Goal: Task Accomplishment & Management: Manage account settings

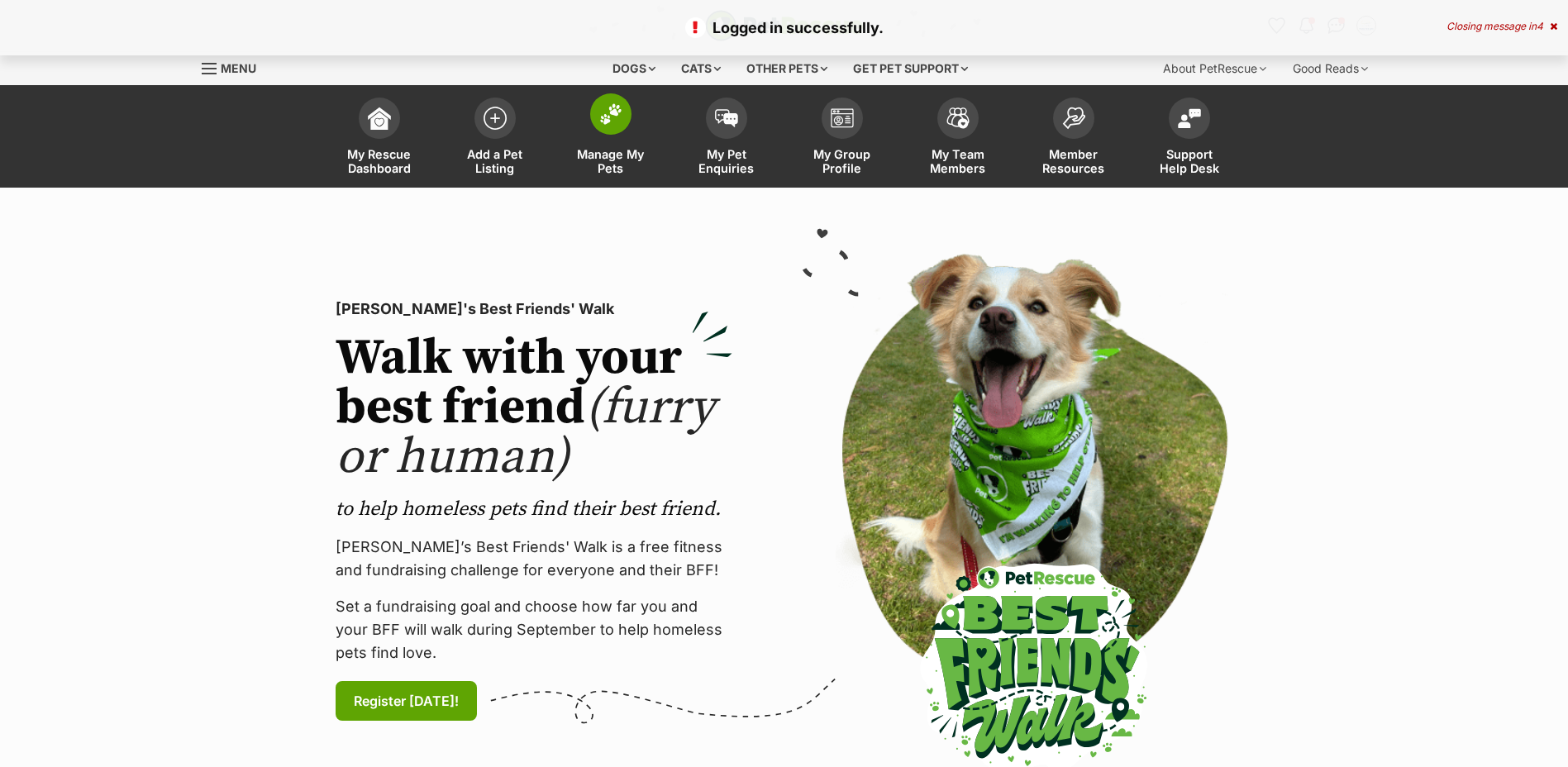
click at [613, 164] on span "Manage My Pets" at bounding box center [611, 161] width 75 height 29
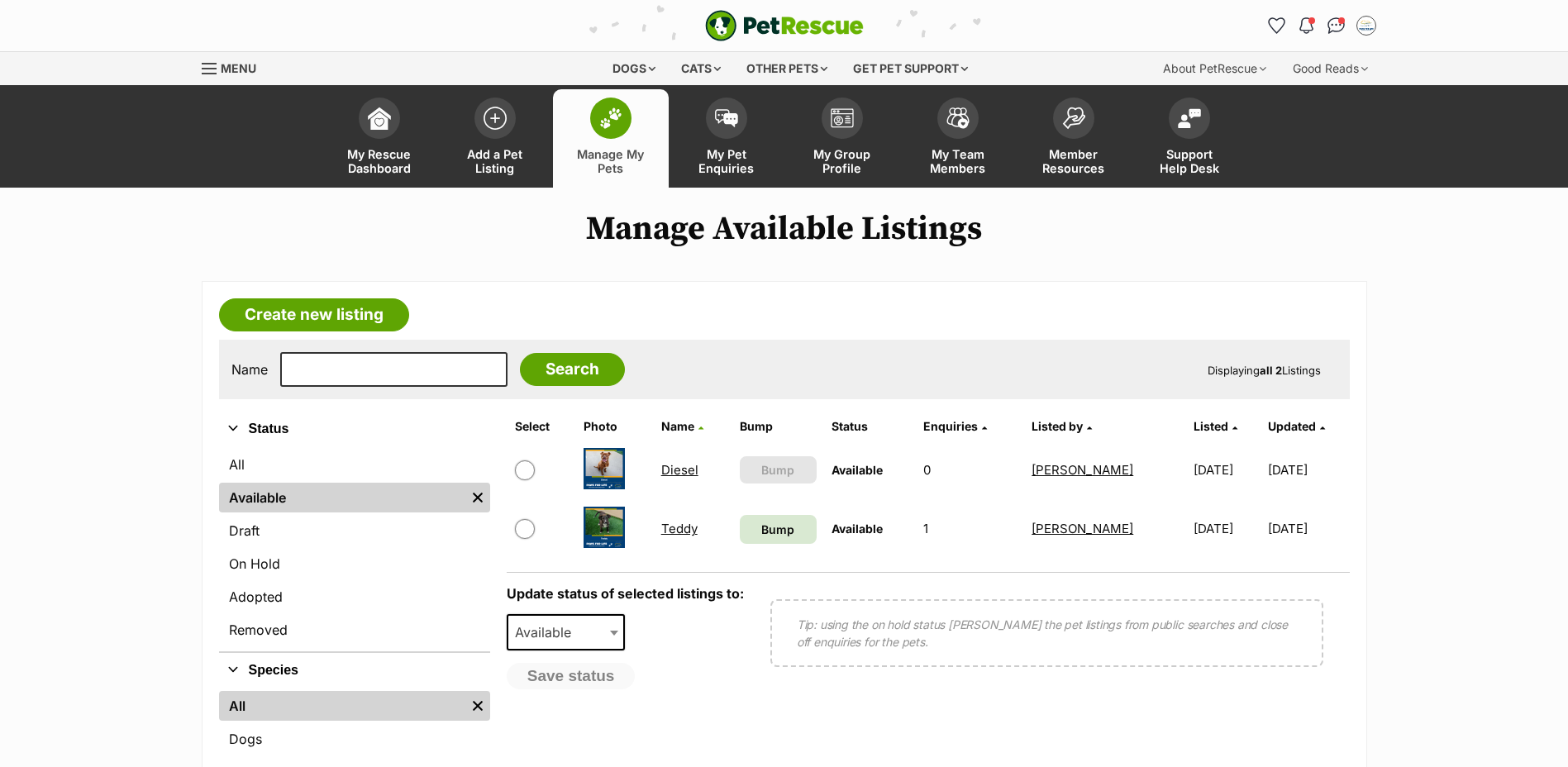
click at [525, 539] on input "checkbox" at bounding box center [525, 529] width 20 height 20
checkbox input "true"
click at [615, 636] on b at bounding box center [614, 633] width 8 height 5
select select "rehomed"
click at [579, 691] on button "Save status" at bounding box center [572, 677] width 131 height 29
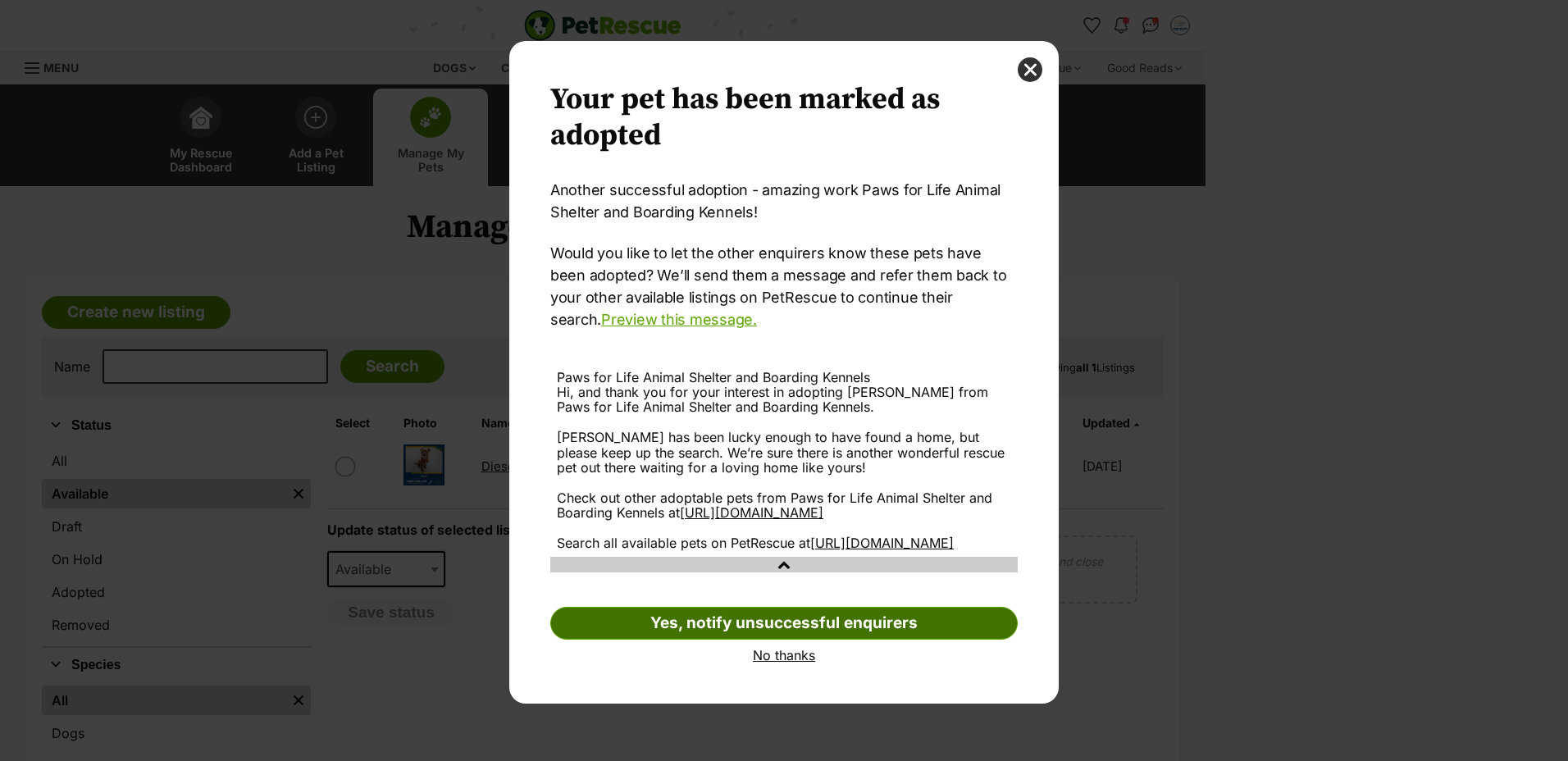
click at [772, 640] on link "Yes, notify unsuccessful enquirers" at bounding box center [784, 623] width 468 height 33
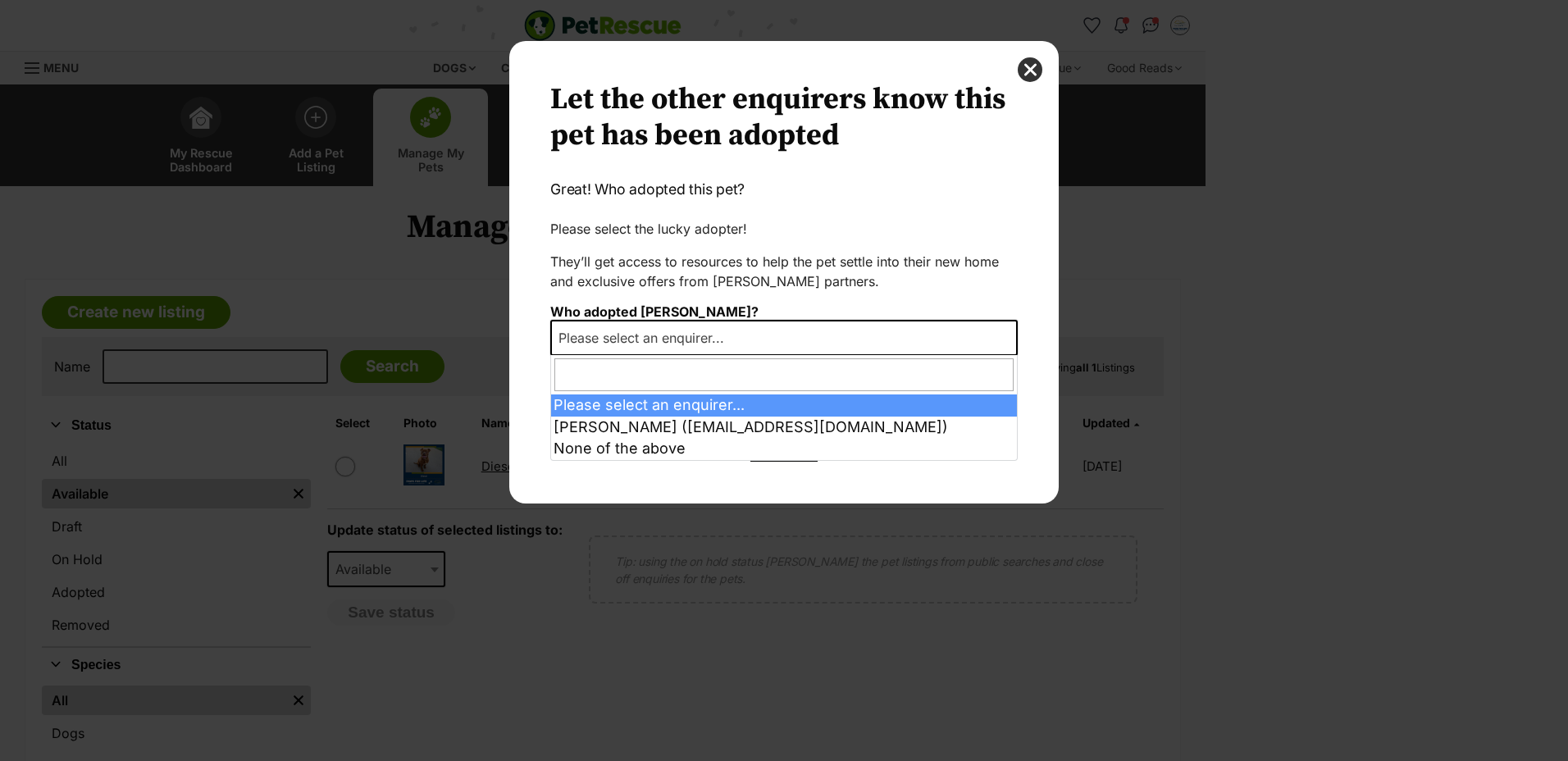
click at [1008, 338] on b "Dialog Window - Close (Press escape to close)" at bounding box center [1007, 339] width 8 height 5
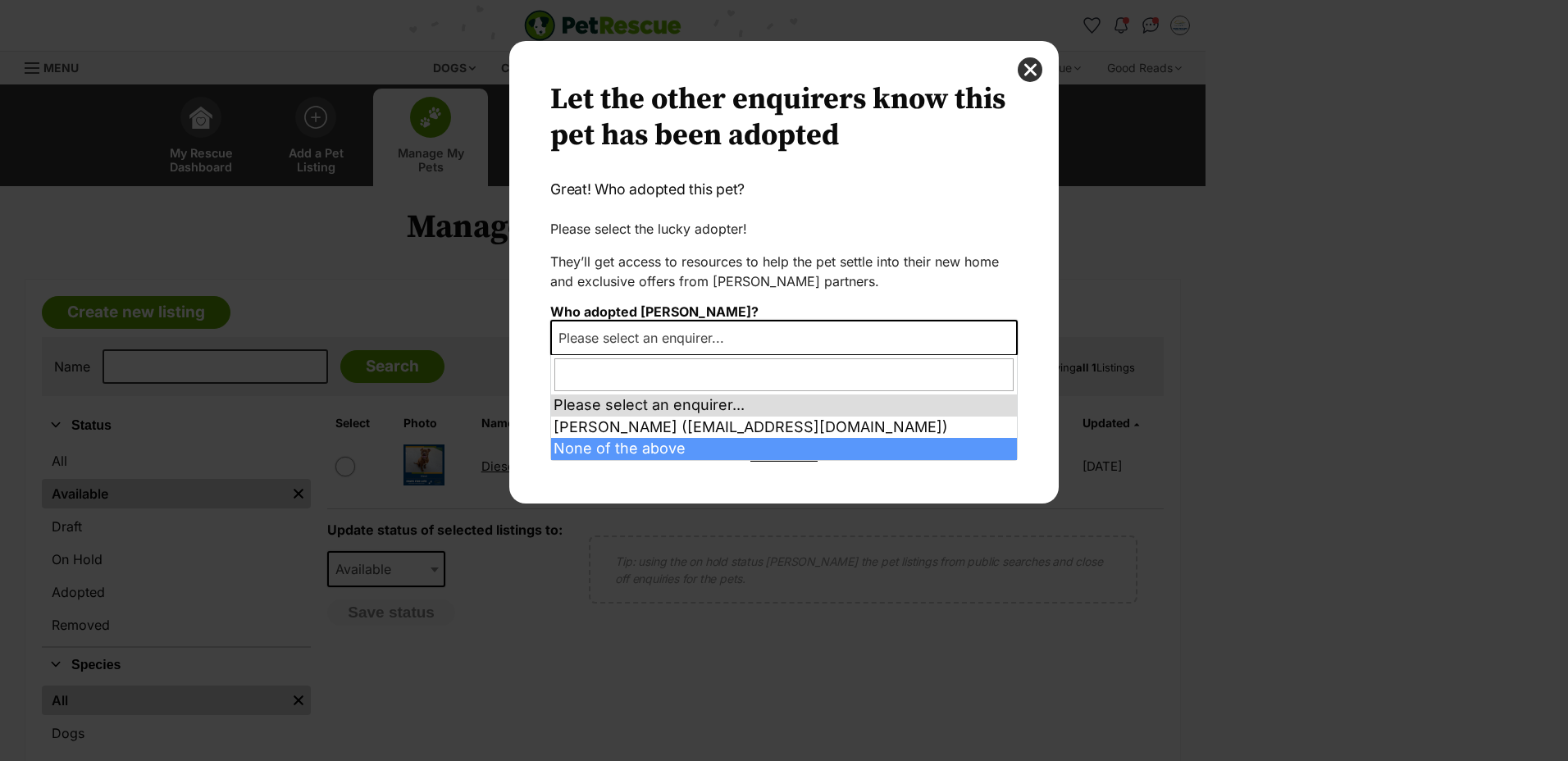
select select "other"
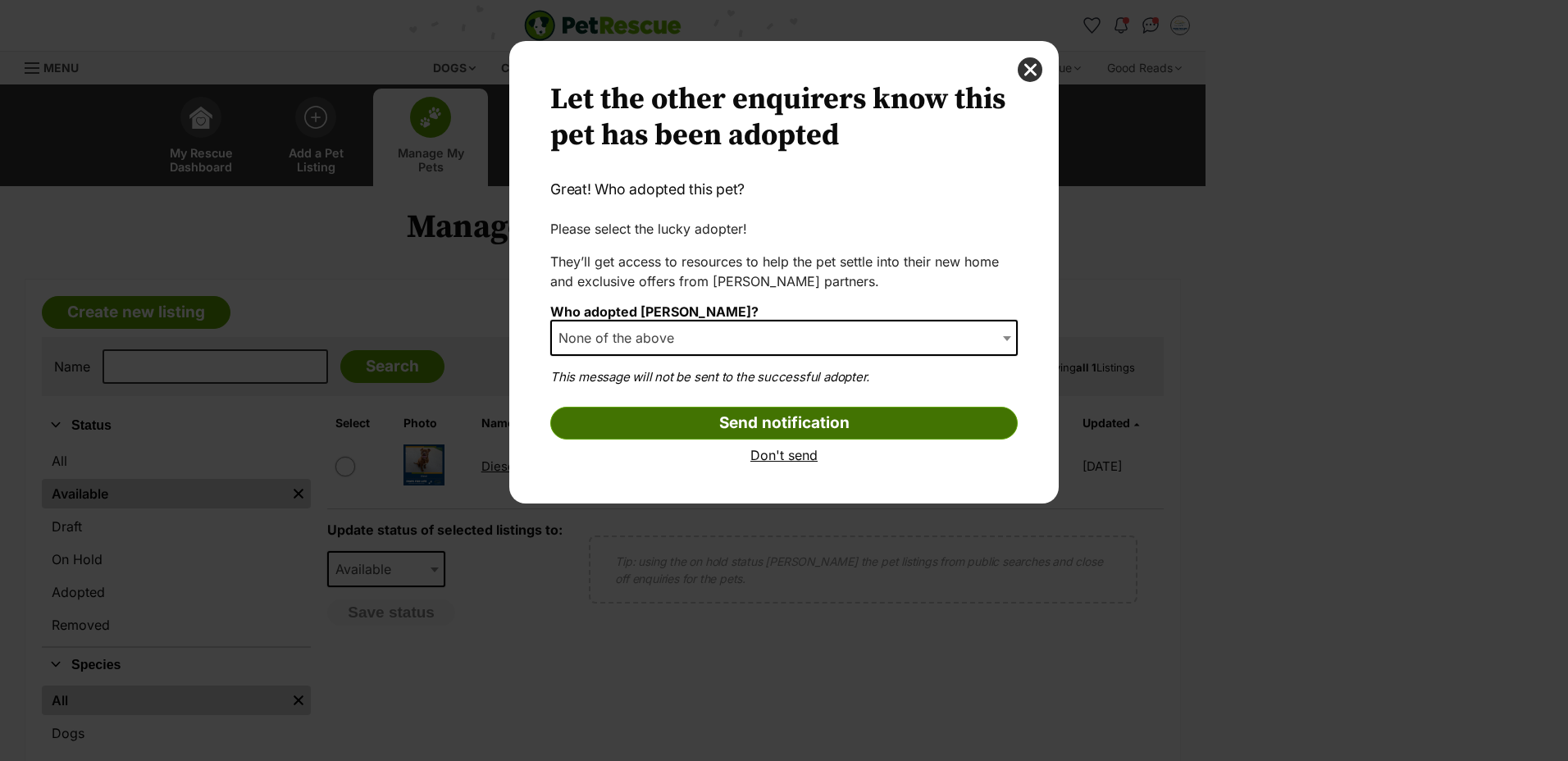
click at [791, 418] on input "Send notification" at bounding box center [784, 422] width 468 height 33
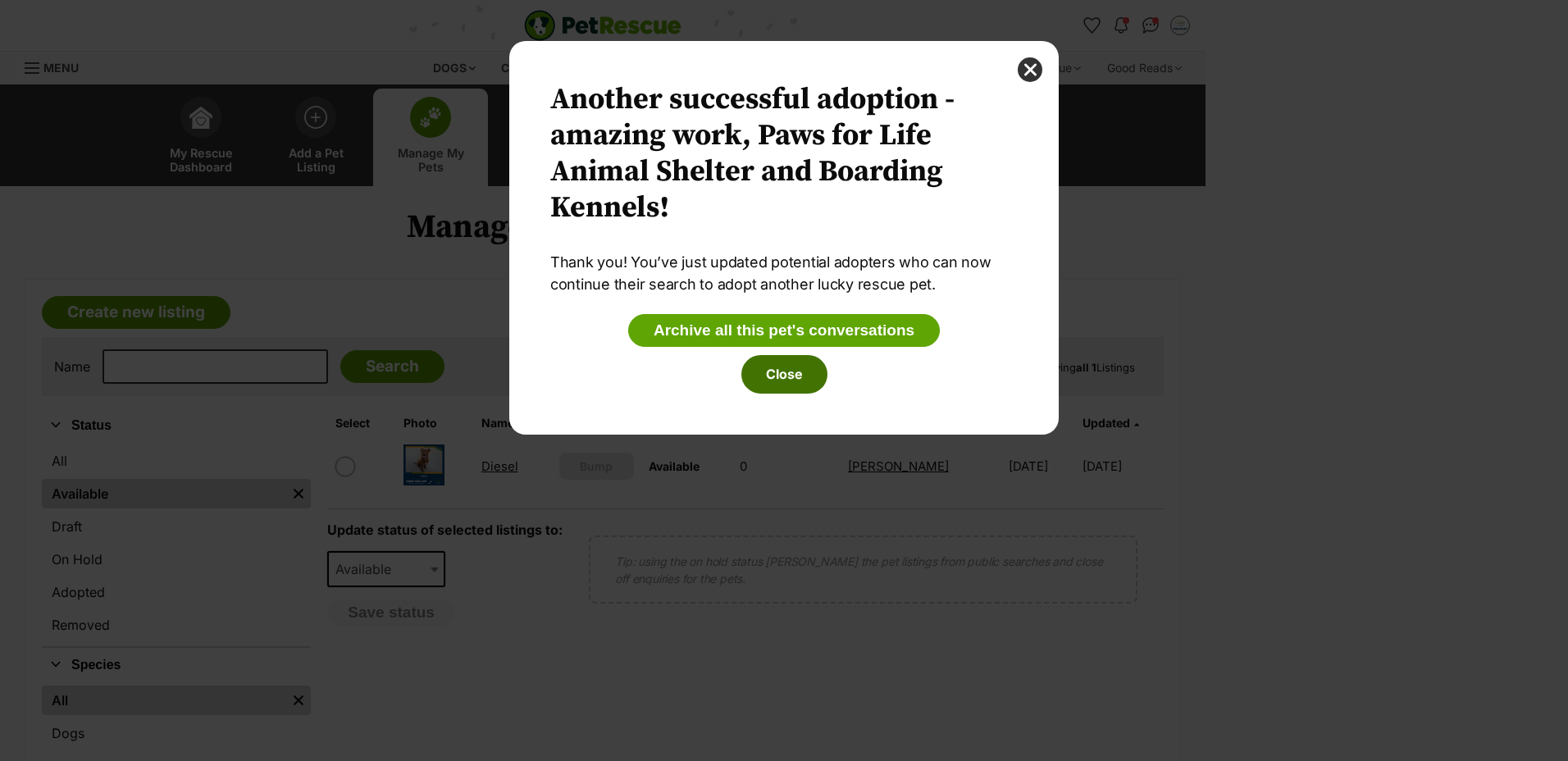
click at [786, 369] on button "Close" at bounding box center [784, 374] width 86 height 38
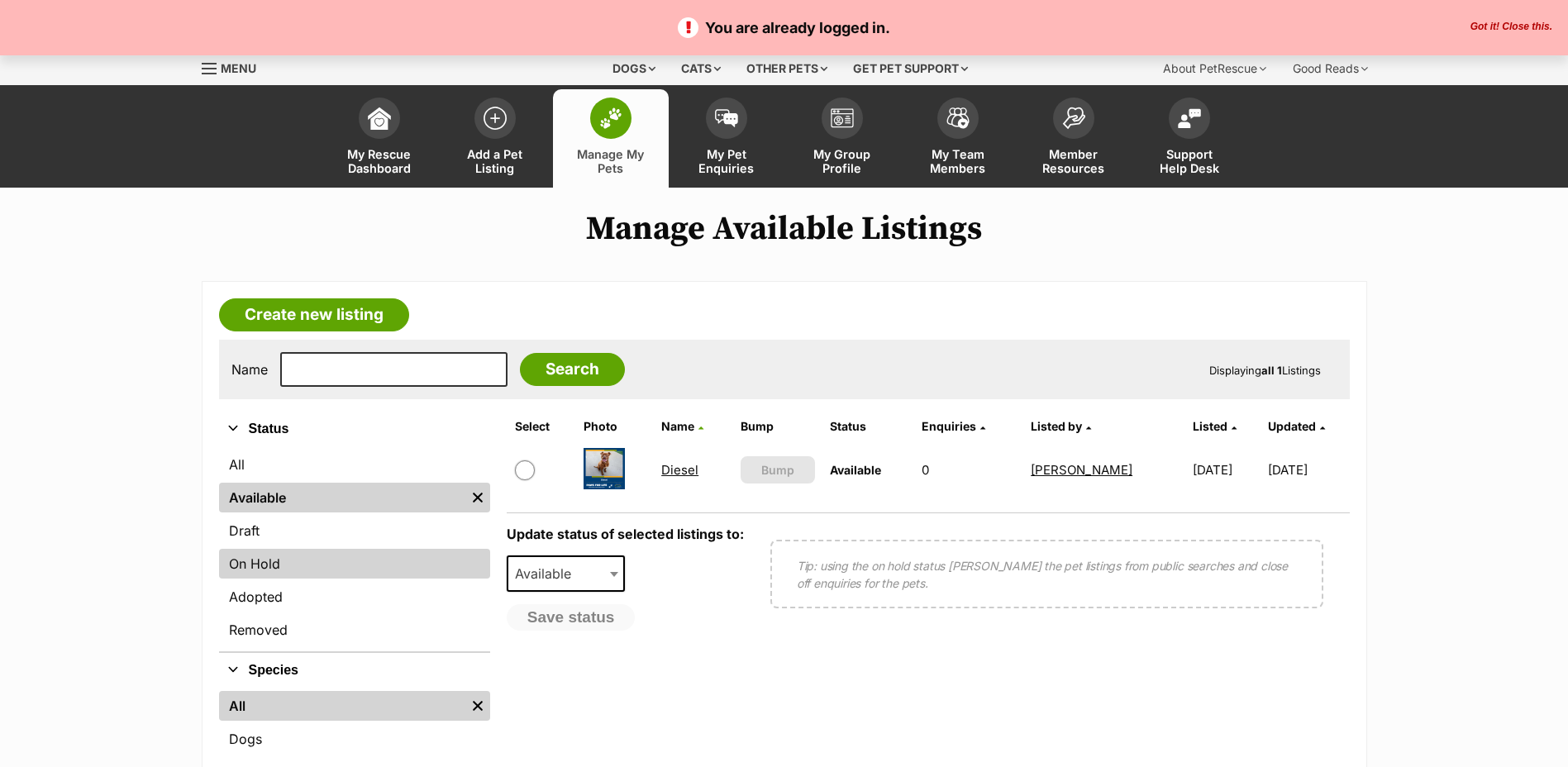
click at [241, 579] on link "On Hold" at bounding box center [355, 563] width 271 height 29
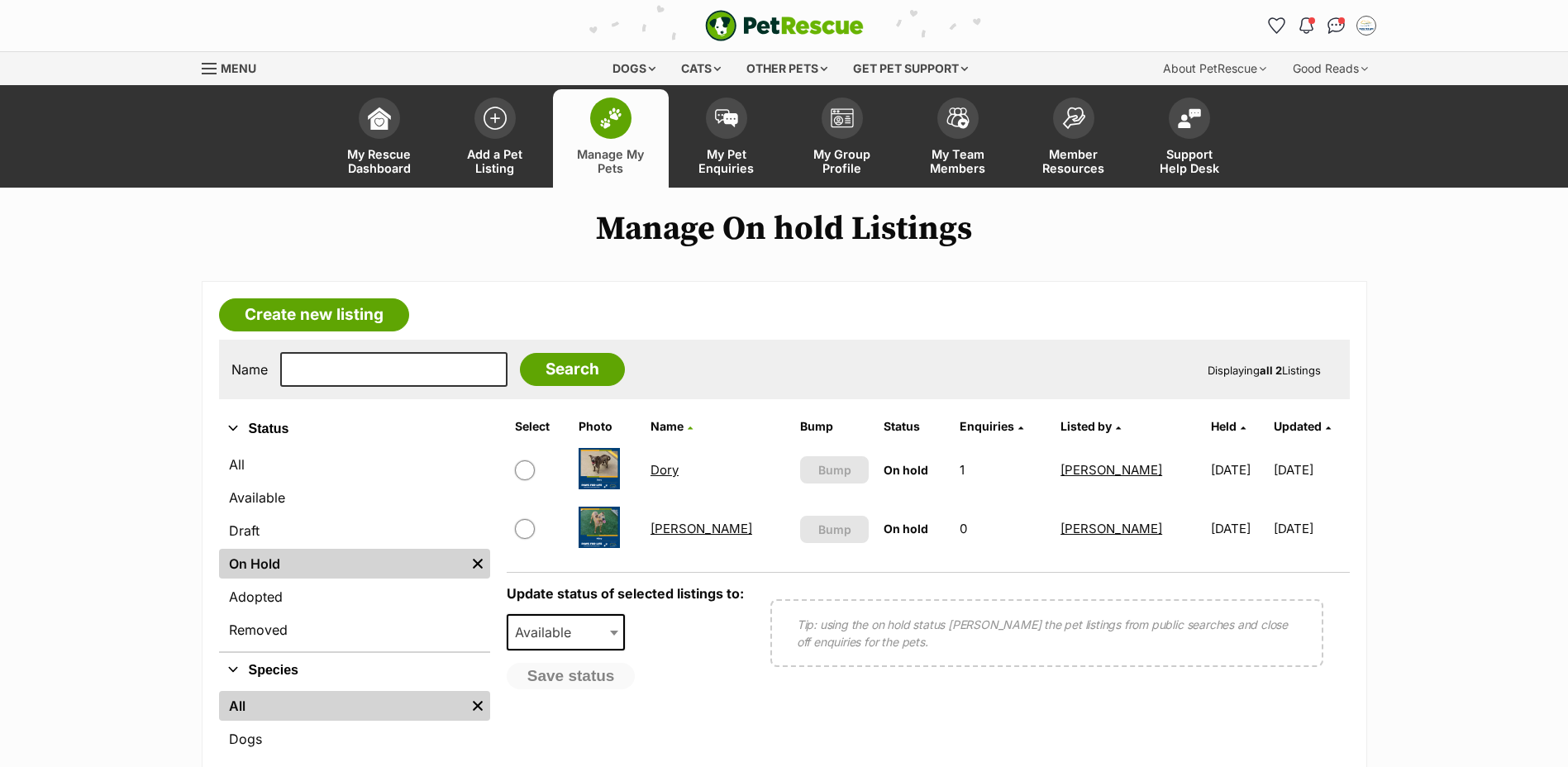
click at [527, 539] on input "checkbox" at bounding box center [525, 529] width 20 height 20
checkbox input "true"
click at [585, 691] on button "Save status" at bounding box center [572, 677] width 131 height 29
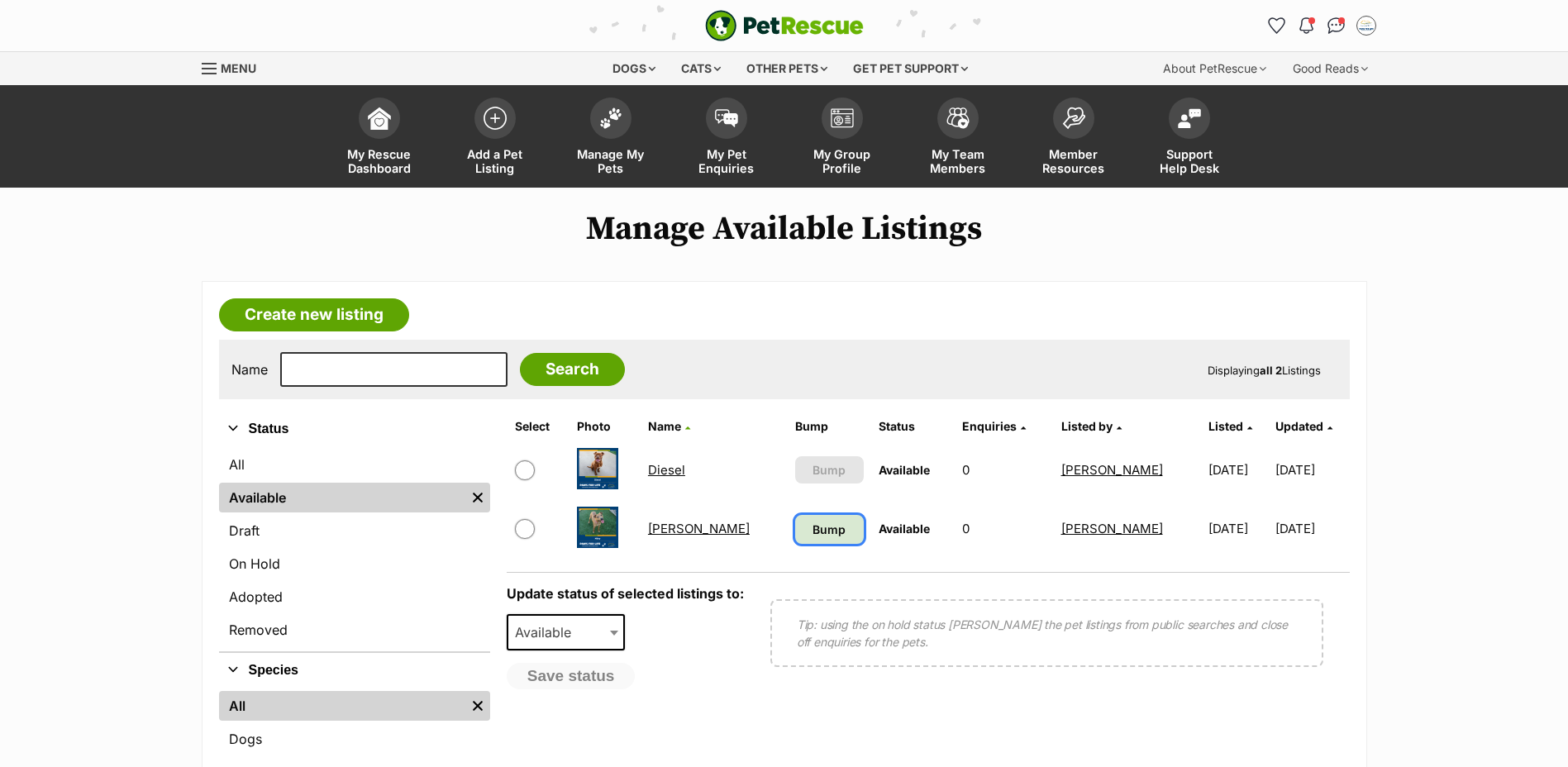
click at [813, 538] on span "Bump" at bounding box center [829, 529] width 33 height 17
